Goal: Task Accomplishment & Management: Use online tool/utility

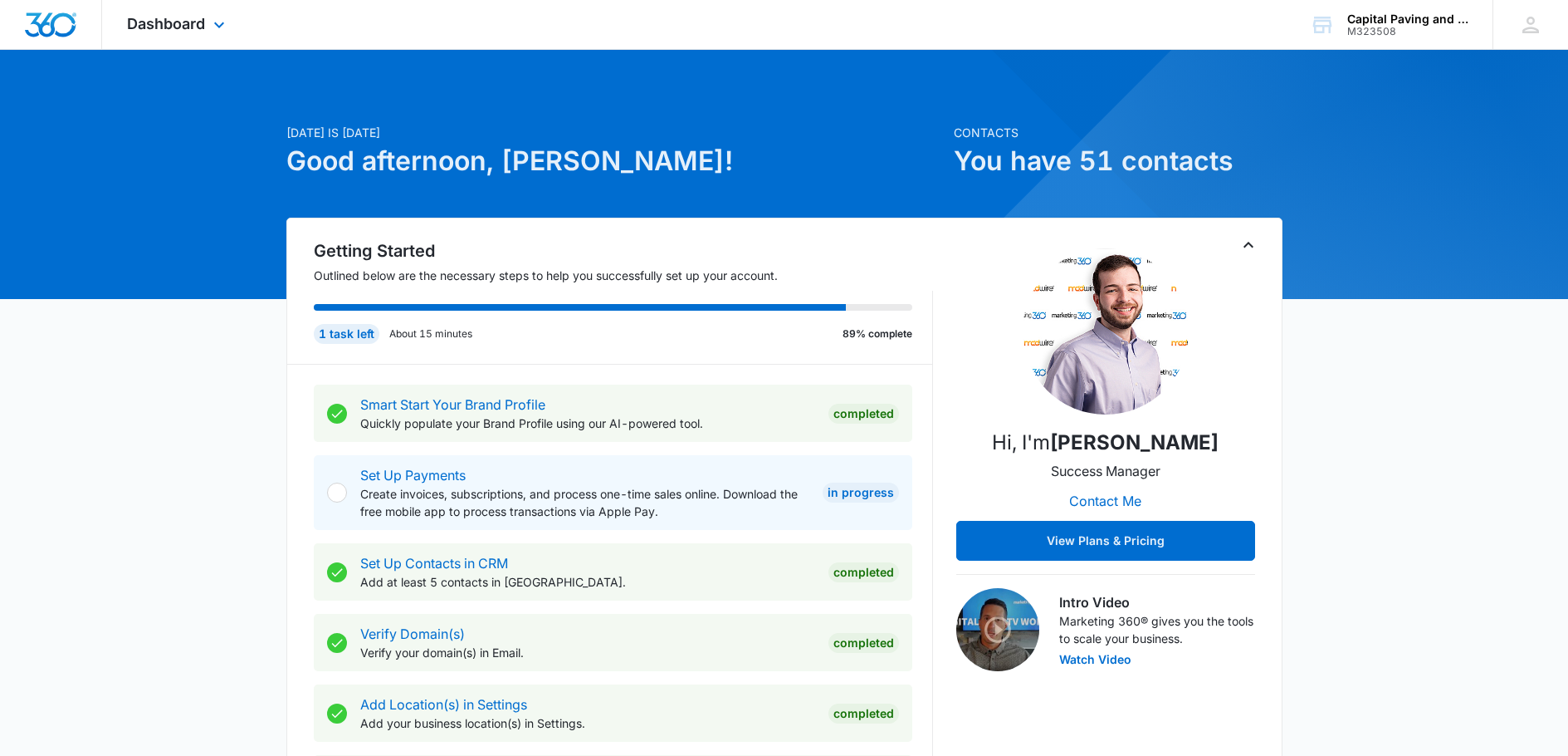
click at [203, 34] on div "Dashboard Apps Reputation Websites Forms CRM Email Social Payments POS Content …" at bounding box center [179, 24] width 152 height 49
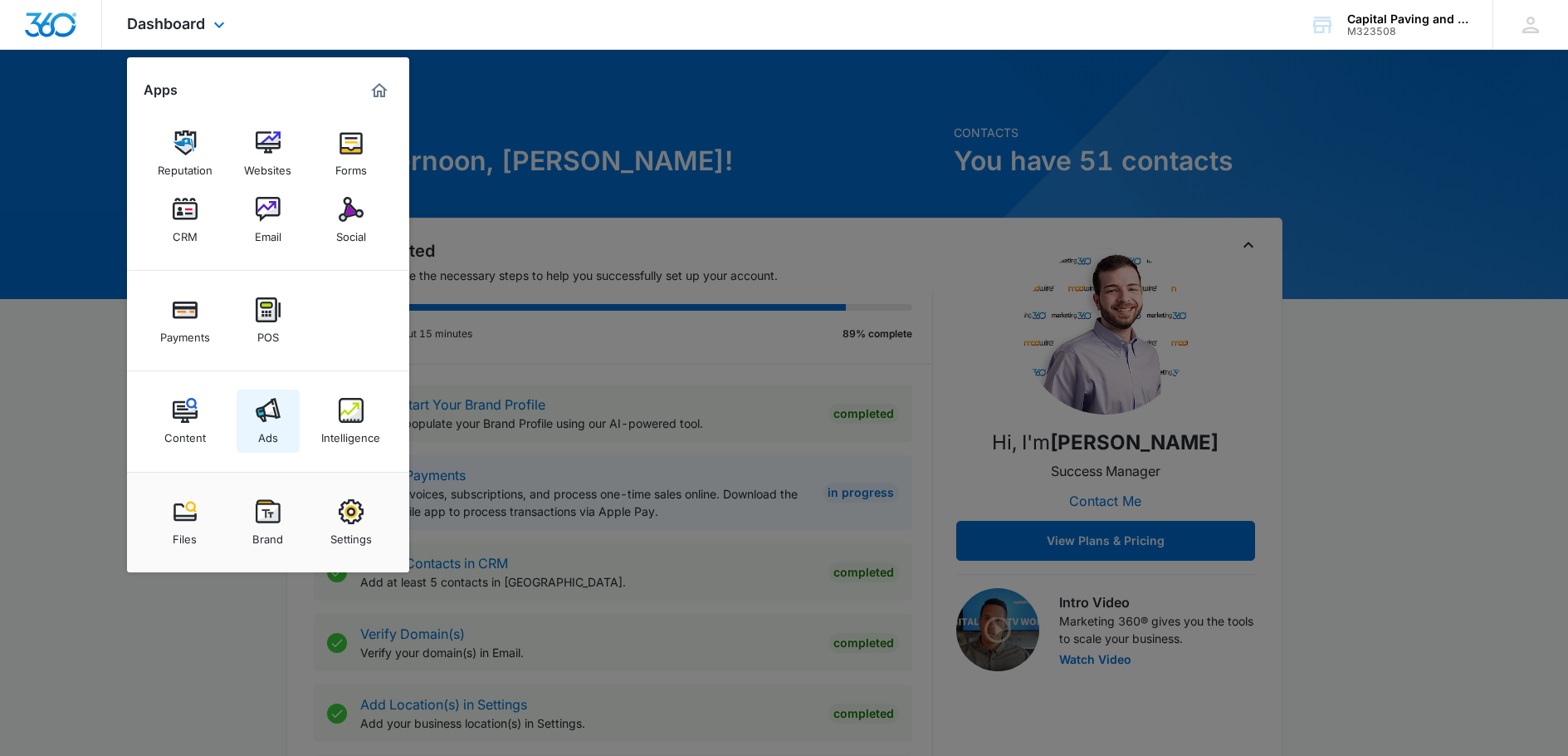
click at [264, 422] on div "Ads" at bounding box center [268, 433] width 20 height 22
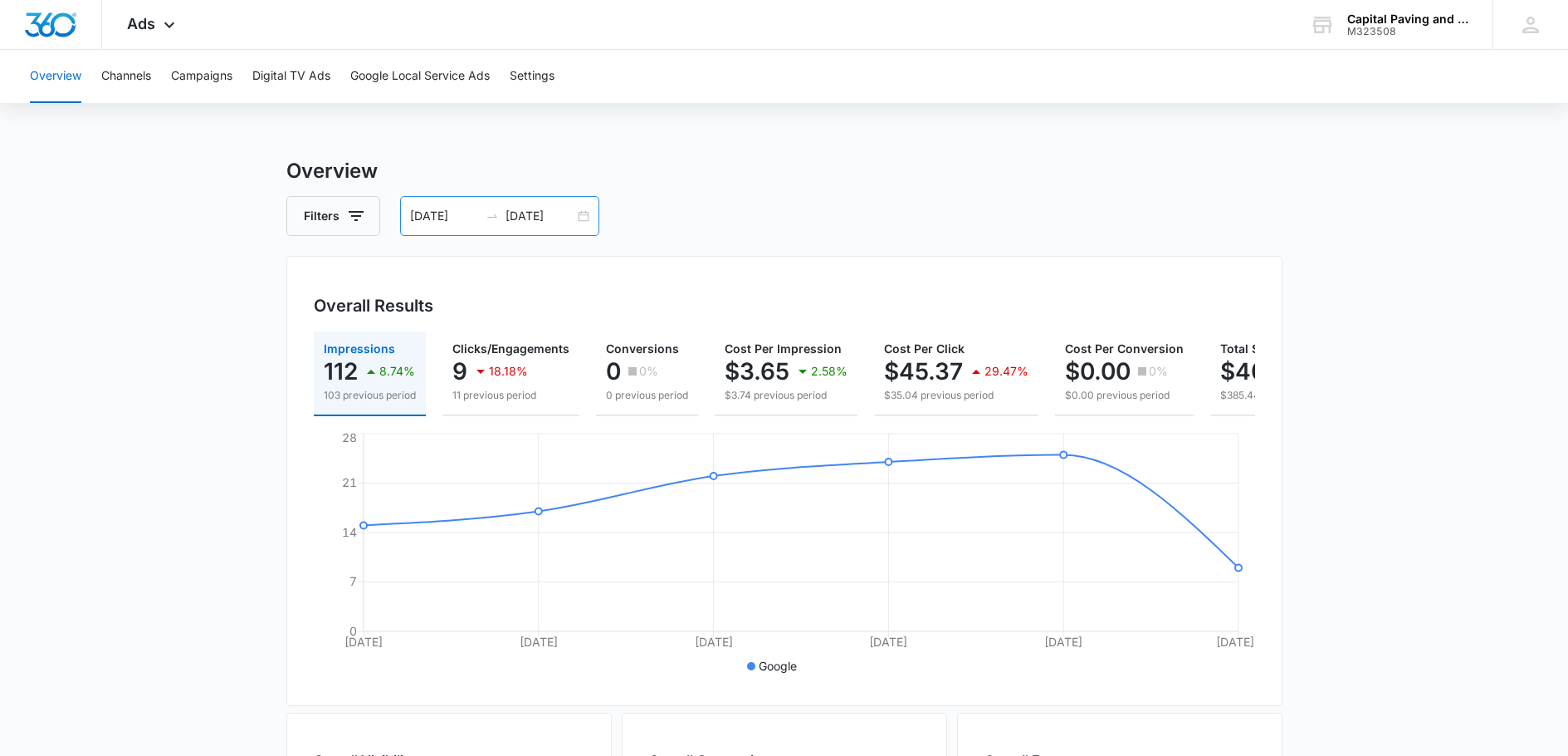
click at [442, 213] on input "[DATE]" at bounding box center [445, 216] width 69 height 18
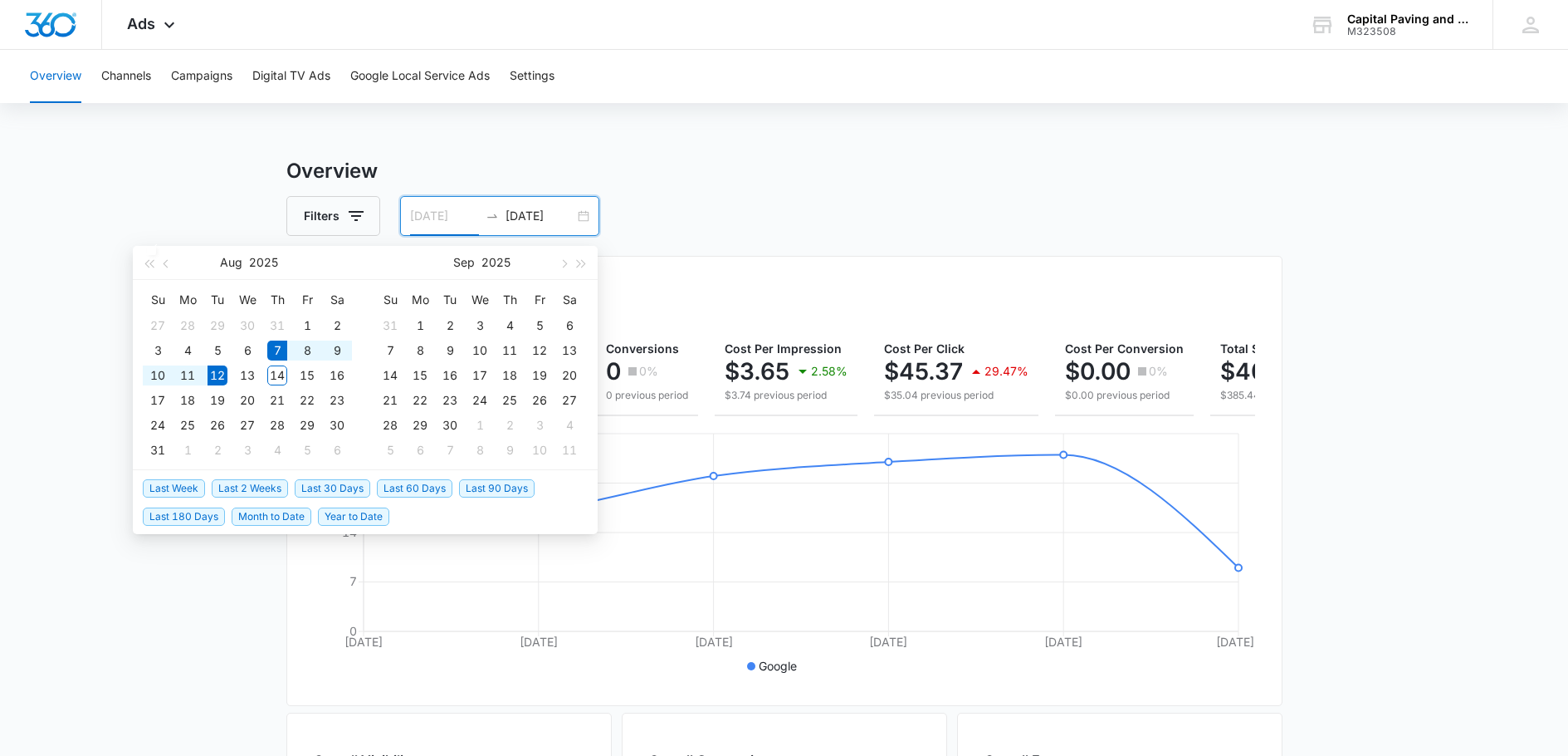
type input "[DATE]"
click at [273, 351] on div "7" at bounding box center [277, 351] width 20 height 20
type input "[DATE]"
click at [277, 373] on div "14" at bounding box center [277, 375] width 20 height 20
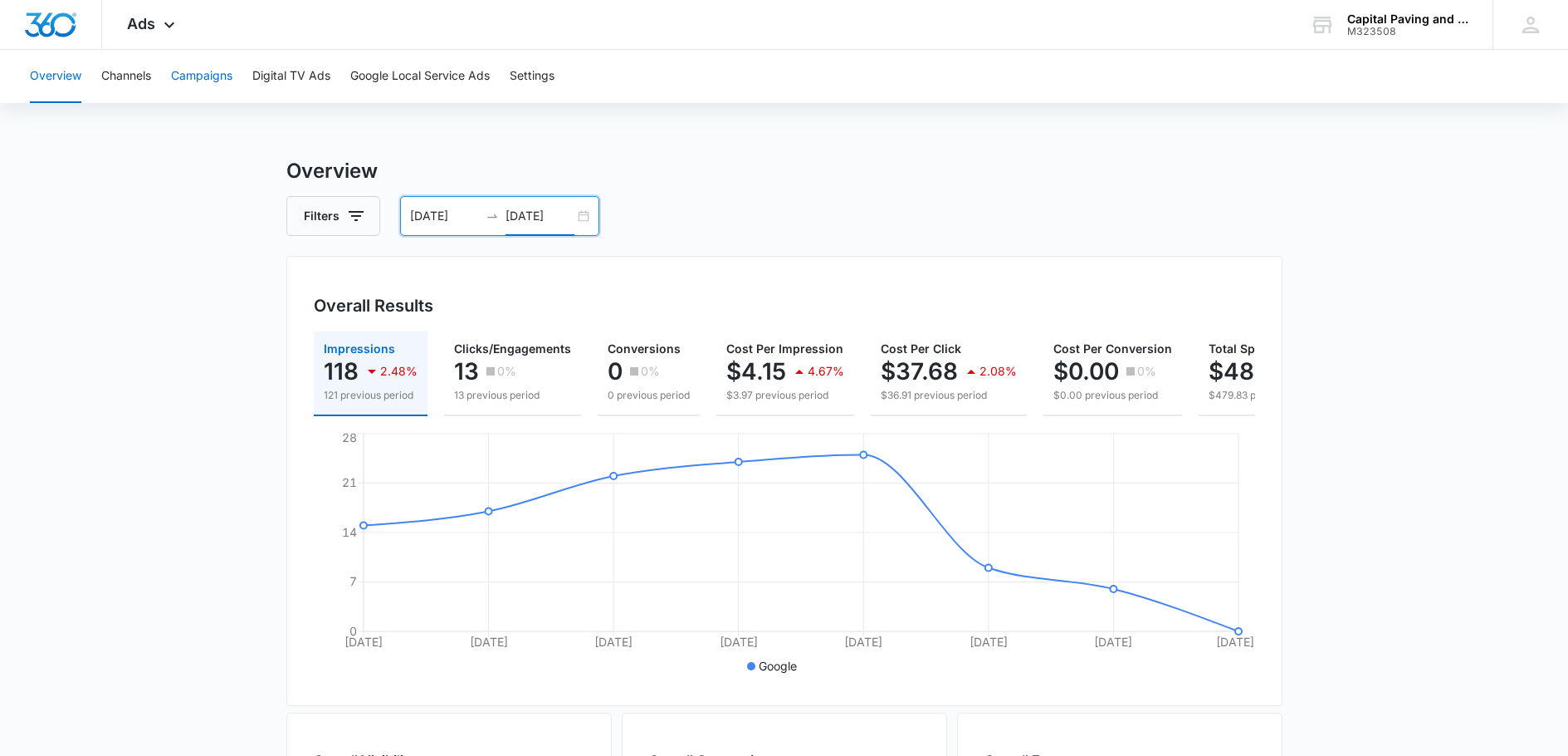
click at [179, 75] on button "Campaigns" at bounding box center [202, 76] width 62 height 53
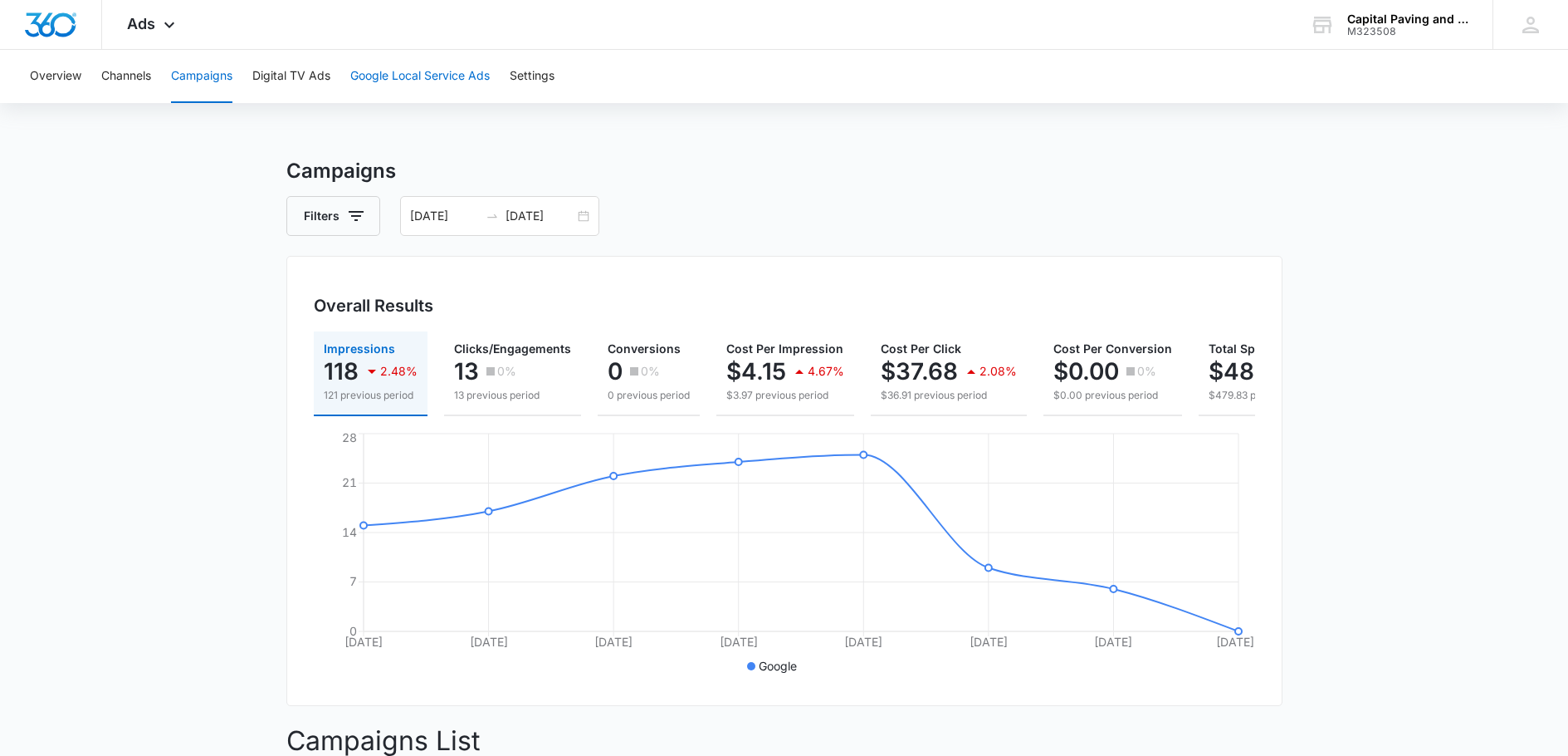
click at [386, 71] on button "Google Local Service Ads" at bounding box center [421, 76] width 140 height 53
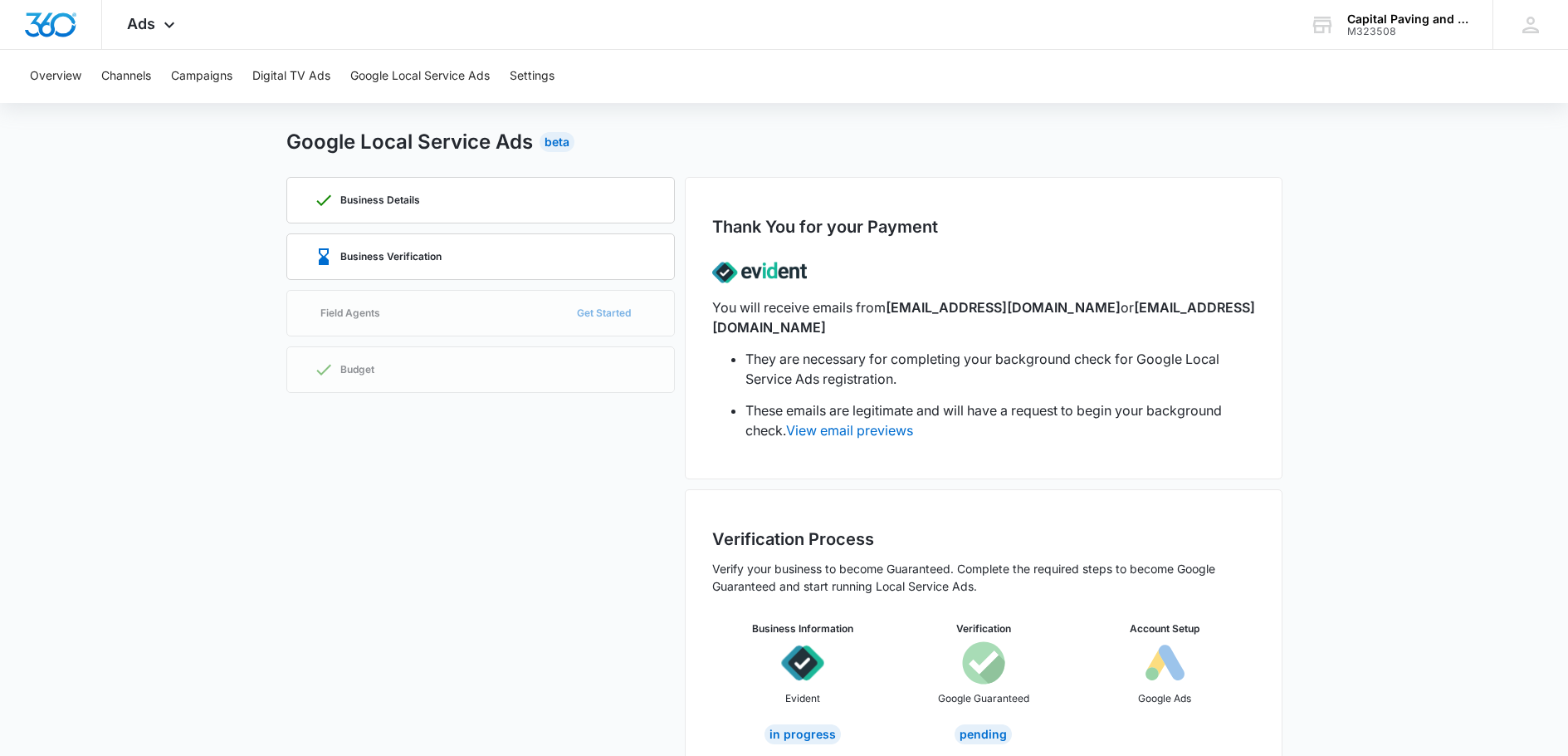
scroll to position [44, 0]
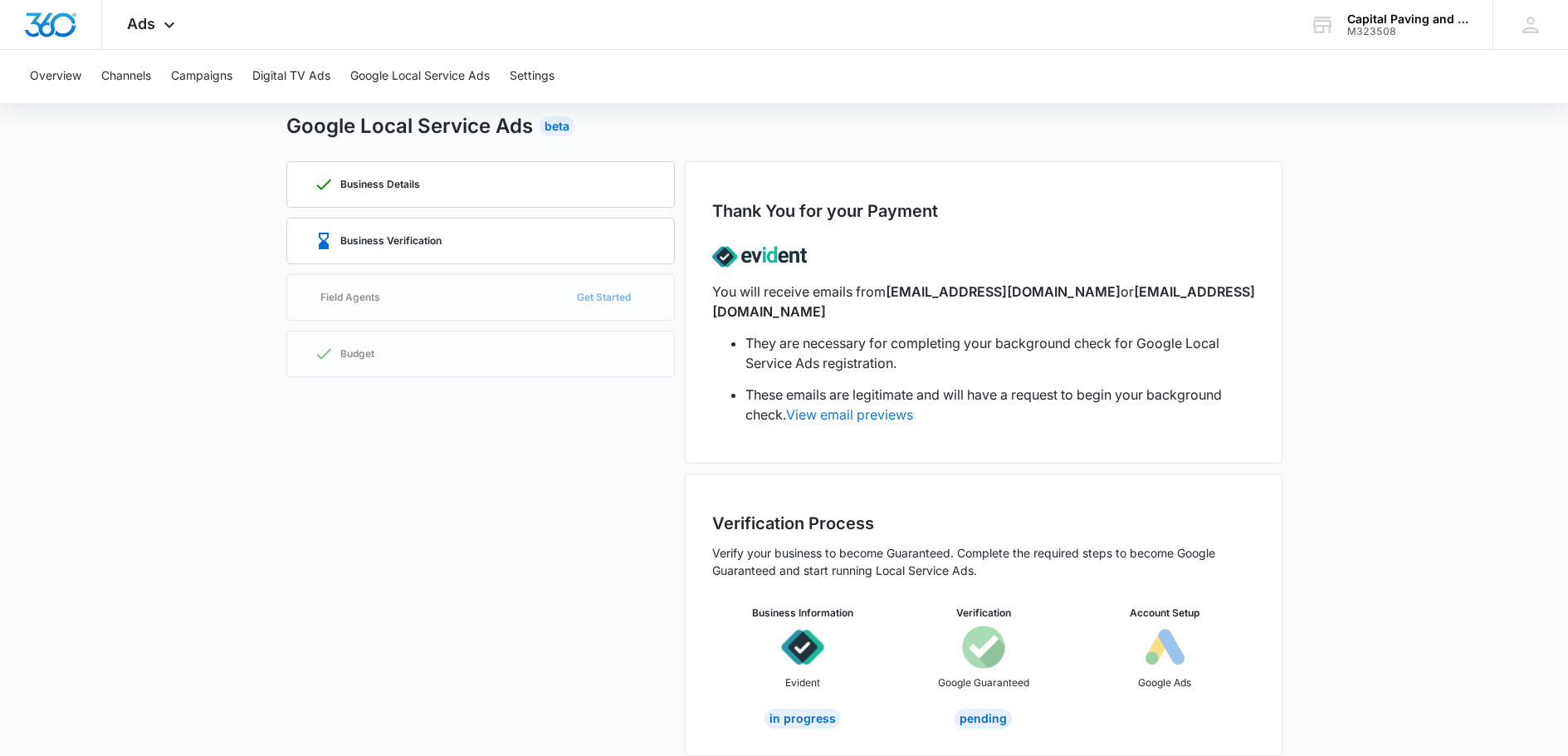
click at [893, 406] on link "View email previews" at bounding box center [849, 414] width 127 height 16
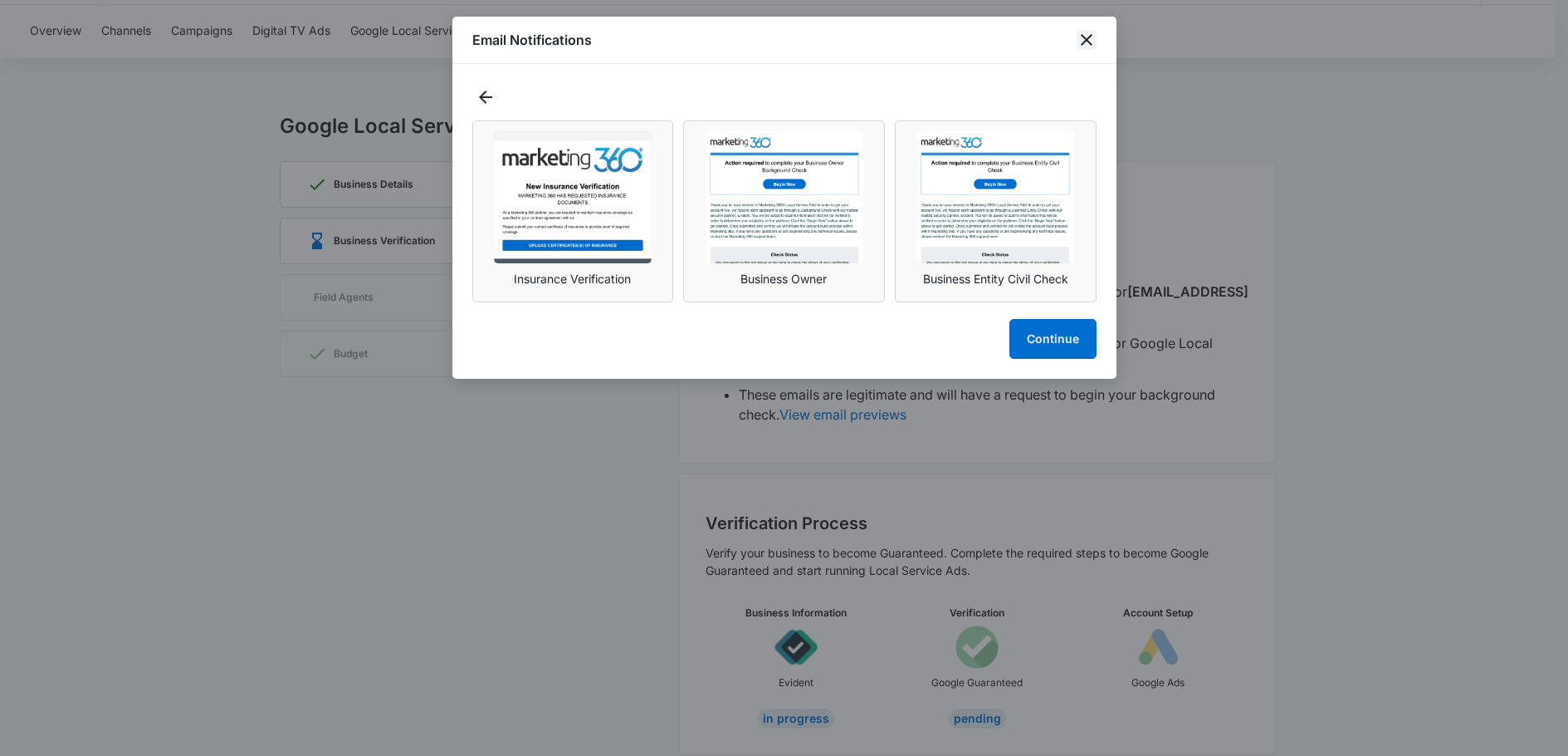
click at [1082, 44] on icon "close" at bounding box center [1087, 40] width 12 height 12
